Goal: Contribute content

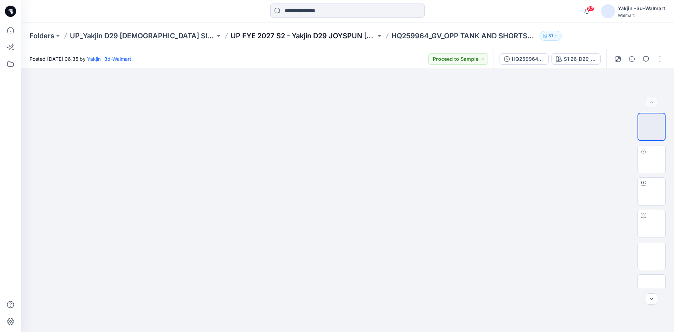
click at [284, 40] on div "Folders UP_Yakjin D29 Ladies Sleep UP FYE 2027 S2 - Yakjin D29 JOYSPUN Ladies S…" at bounding box center [347, 35] width 653 height 27
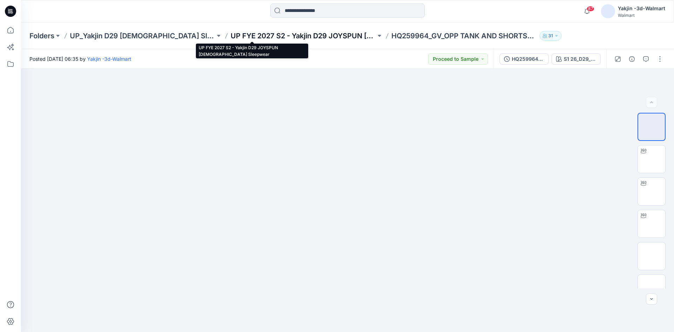
click at [284, 38] on p "UP FYE 2027 S2 - Yakjin D29 JOYSPUN [DEMOGRAPHIC_DATA] Sleepwear" at bounding box center [303, 36] width 145 height 10
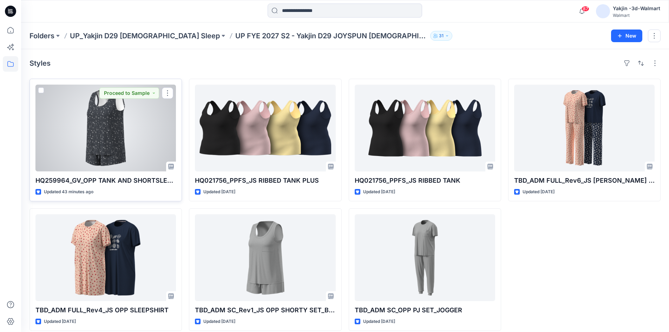
click at [137, 141] on div at bounding box center [105, 128] width 140 height 87
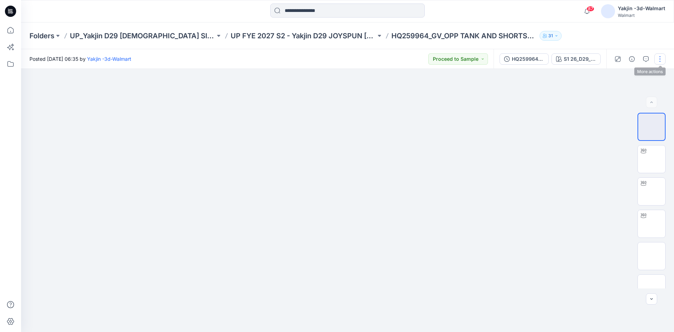
click at [659, 58] on button "button" at bounding box center [659, 58] width 11 height 11
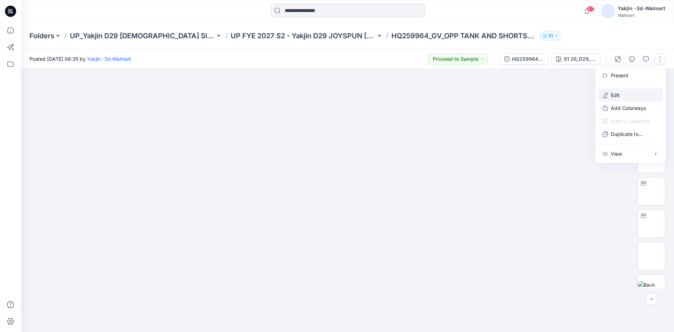
click at [626, 97] on button "Edit" at bounding box center [630, 94] width 65 height 13
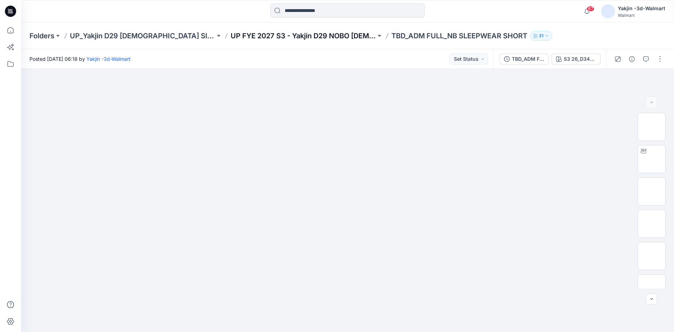
click at [268, 39] on p "UP FYE 2027 S3 - Yakjin D29 NOBO Ladies Sleepwear" at bounding box center [303, 36] width 145 height 10
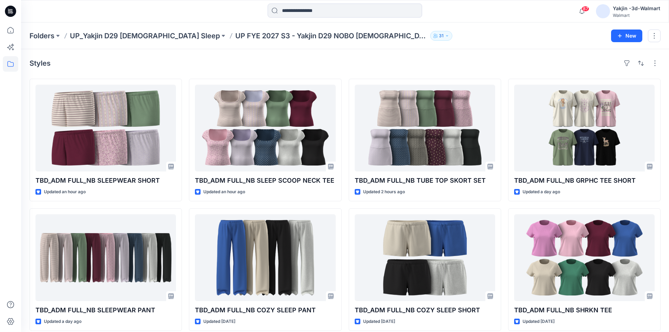
click at [85, 64] on div "Styles" at bounding box center [344, 63] width 631 height 11
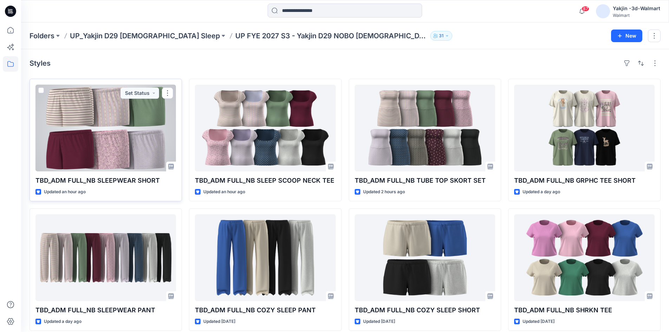
drag, startPoint x: 107, startPoint y: 132, endPoint x: 133, endPoint y: 133, distance: 25.6
click at [107, 132] on div at bounding box center [105, 128] width 140 height 87
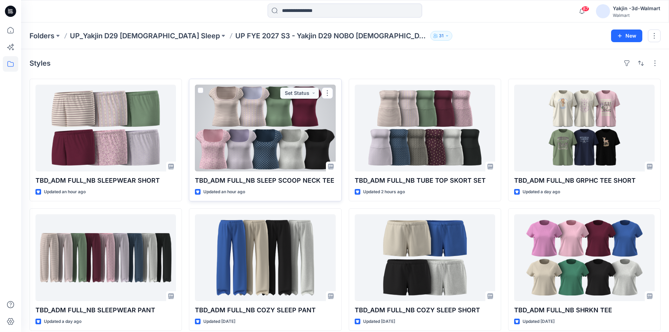
click at [238, 133] on div at bounding box center [265, 128] width 140 height 87
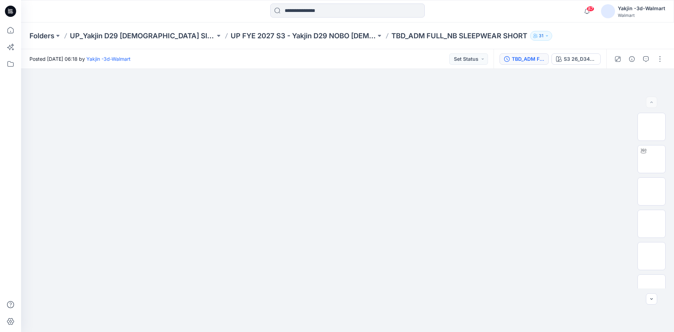
click at [528, 60] on div "TBD_ADM FULL_NB SLEEPWEAR SHORT" at bounding box center [528, 59] width 32 height 8
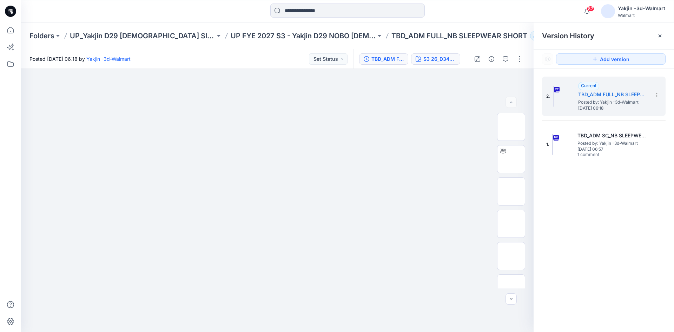
click at [434, 63] on button "S3 26_D34_NB_KNIT STRIPE 3 v1 rpt_CW23_WINTER WHITE_WM" at bounding box center [435, 58] width 49 height 11
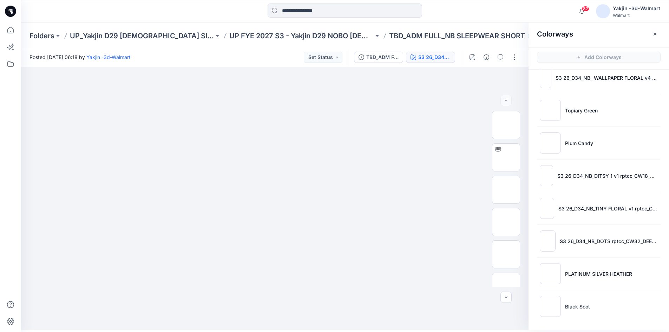
scroll to position [2, 0]
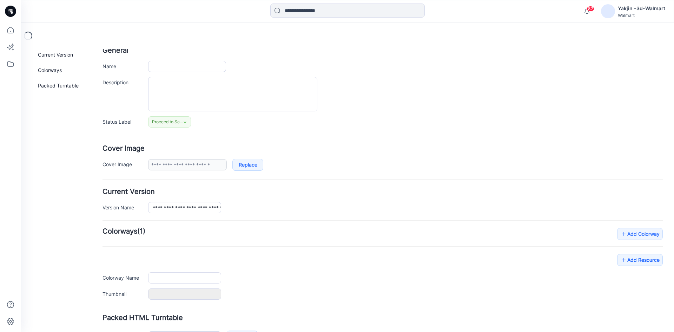
type input "**********"
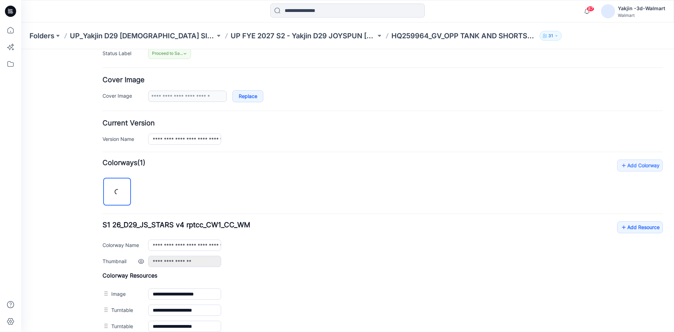
scroll to position [140, 0]
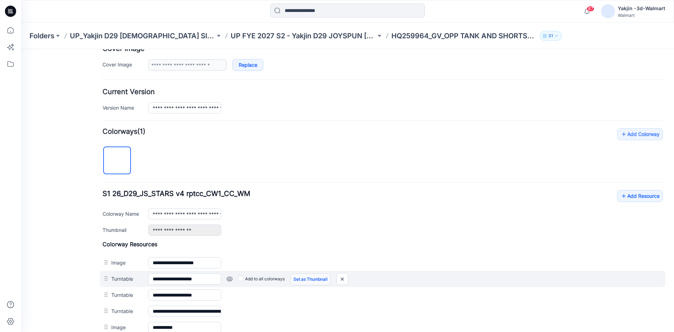
click at [309, 275] on link "Set as Thumbnail" at bounding box center [310, 279] width 40 height 12
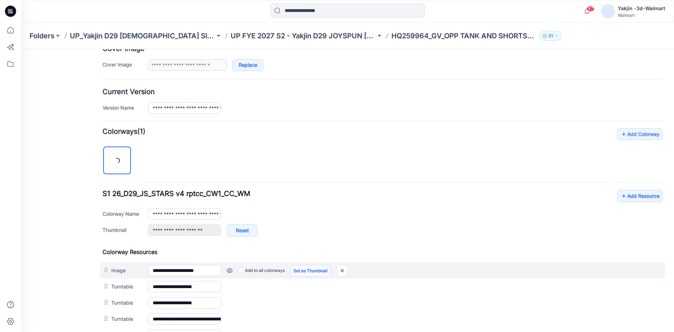
click at [309, 267] on link "Set as Thumbnail" at bounding box center [310, 271] width 40 height 12
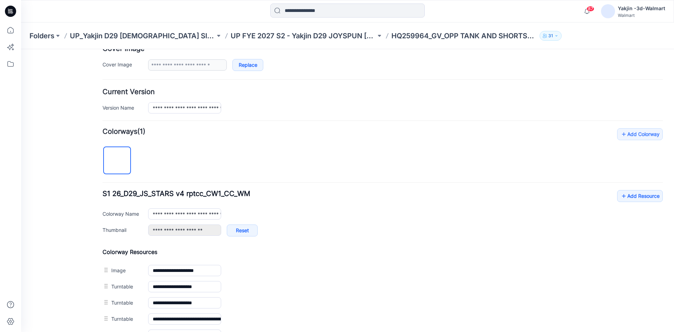
type input "**********"
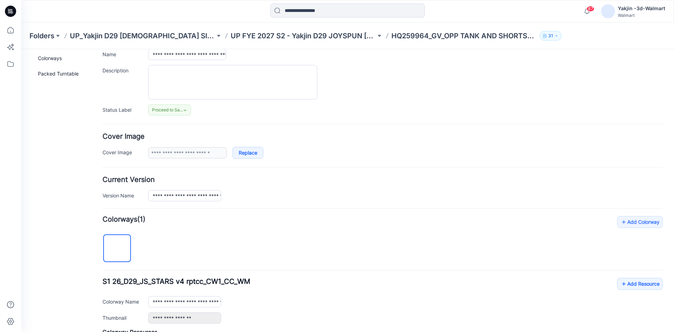
scroll to position [0, 0]
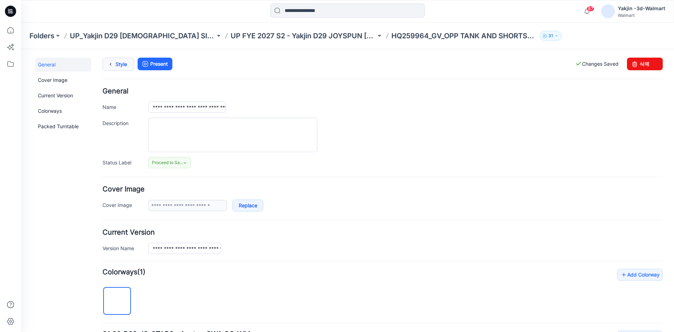
click at [117, 62] on link "Style" at bounding box center [119, 64] width 32 height 13
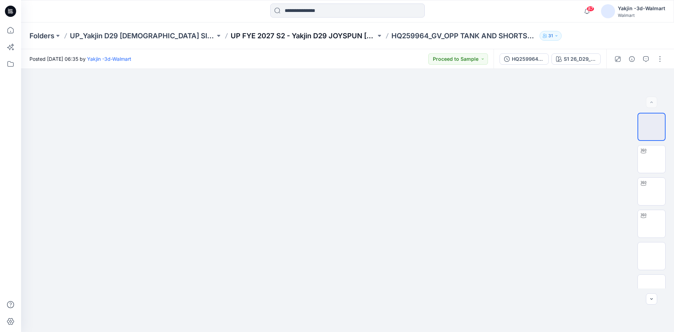
click at [286, 40] on p "UP FYE 2027 S2 - Yakjin D29 JOYSPUN [DEMOGRAPHIC_DATA] Sleepwear" at bounding box center [303, 36] width 145 height 10
